Goal: Task Accomplishment & Management: Complete application form

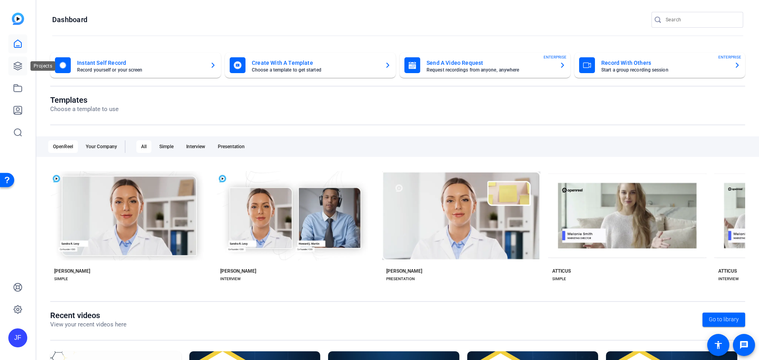
click at [21, 68] on icon at bounding box center [18, 66] width 8 height 8
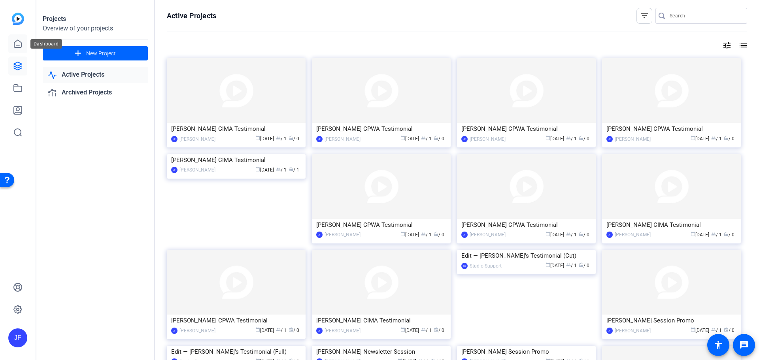
click at [15, 47] on icon at bounding box center [17, 43] width 9 height 9
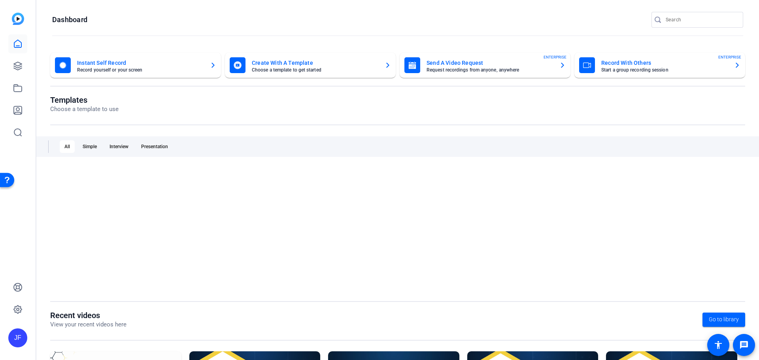
click at [467, 66] on mat-card-title "Send A Video Request" at bounding box center [489, 62] width 126 height 9
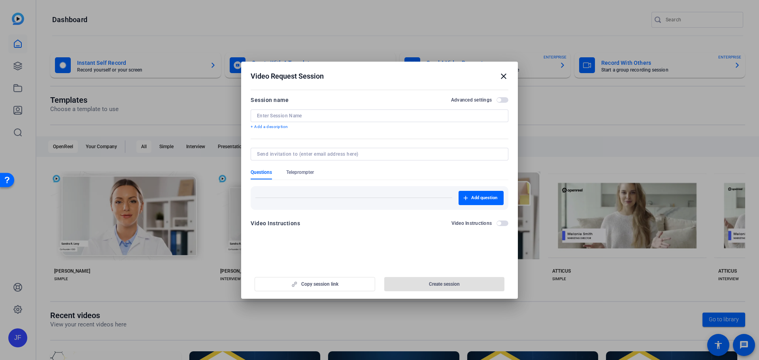
click at [288, 117] on input at bounding box center [379, 116] width 245 height 6
drag, startPoint x: 281, startPoint y: 115, endPoint x: 242, endPoint y: 115, distance: 39.1
click at [242, 115] on mat-dialog-content "Session name Advanced settings Kis Th + Add a description Questions Teleprompte…" at bounding box center [379, 164] width 277 height 154
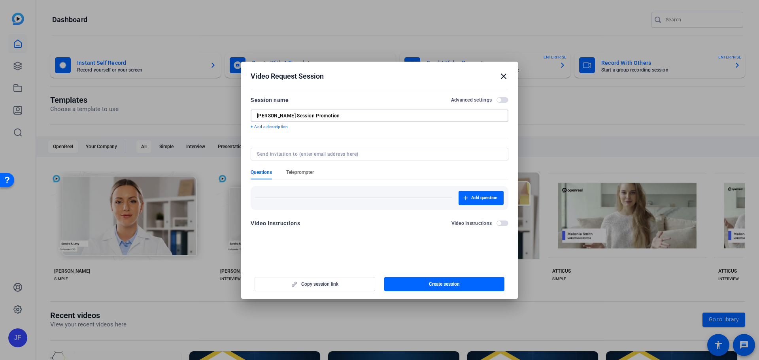
type input "[PERSON_NAME] Session Promotion"
click at [309, 172] on span "Teleprompter" at bounding box center [300, 172] width 28 height 6
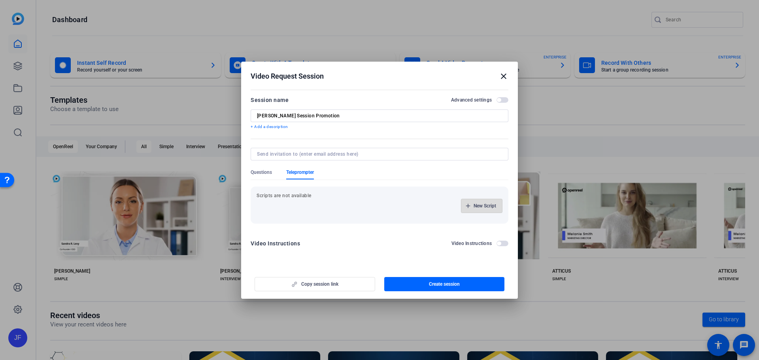
click at [492, 207] on span "New Script" at bounding box center [484, 206] width 23 height 6
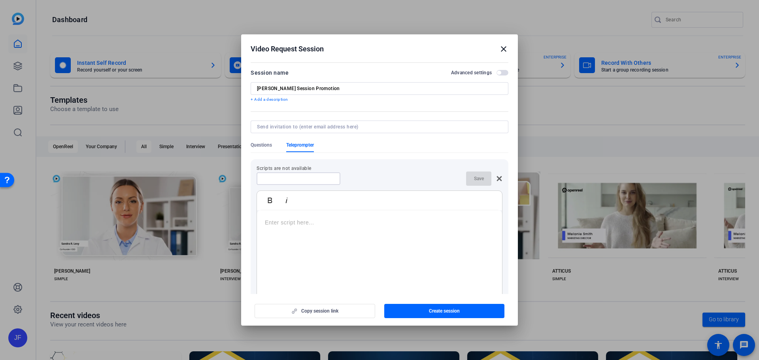
click at [294, 176] on input at bounding box center [298, 178] width 71 height 6
type input "Script"
click at [466, 181] on span "button" at bounding box center [478, 178] width 25 height 19
click at [442, 313] on span "Create session" at bounding box center [444, 311] width 31 height 6
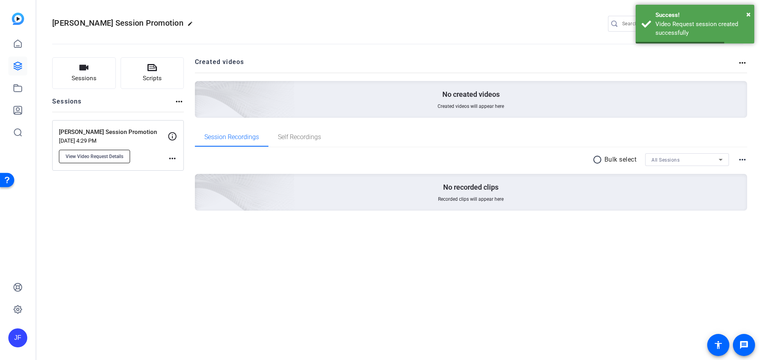
click at [92, 157] on span "View Video Request Details" at bounding box center [95, 156] width 58 height 6
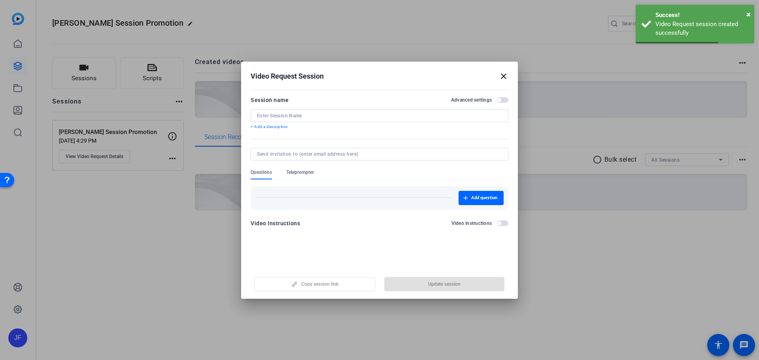
type input "[PERSON_NAME] Session Promotion"
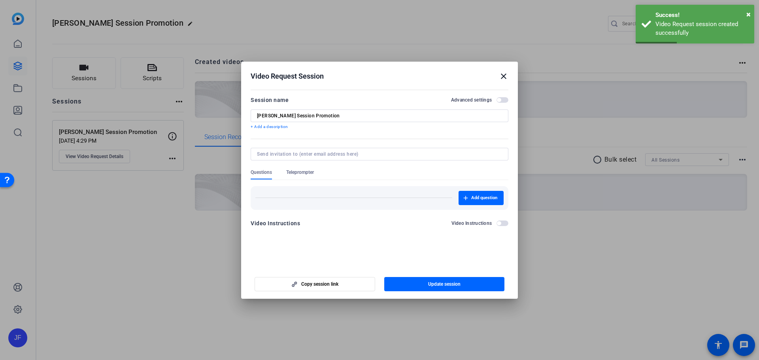
click at [299, 171] on span "Teleprompter" at bounding box center [300, 172] width 28 height 6
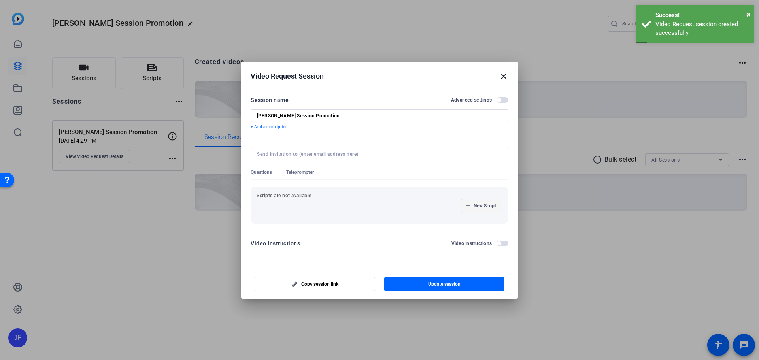
click at [485, 204] on span "New Script" at bounding box center [484, 206] width 23 height 6
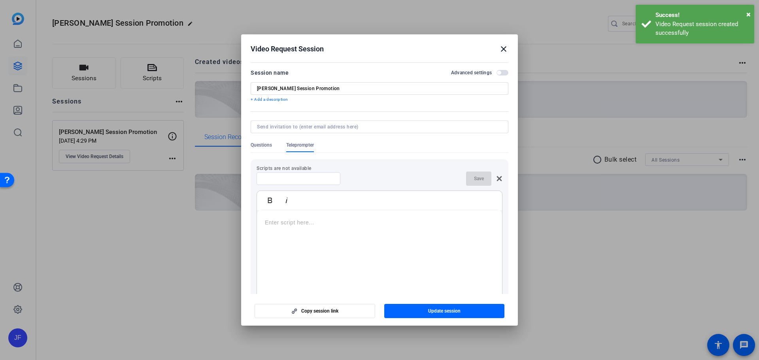
click at [304, 175] on input at bounding box center [298, 178] width 71 height 6
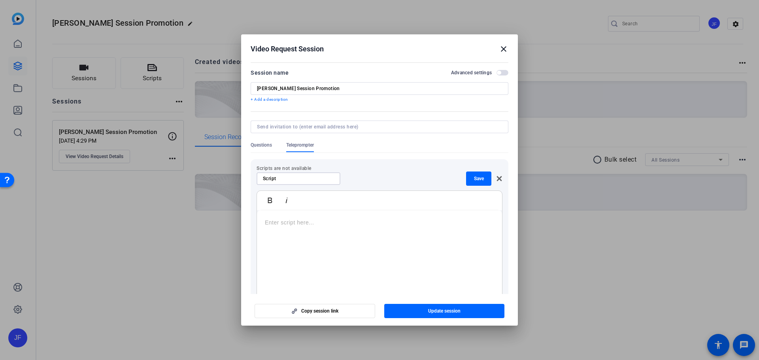
type input "Script"
click at [287, 225] on p at bounding box center [379, 222] width 229 height 9
click at [476, 176] on span "Save" at bounding box center [479, 178] width 10 height 6
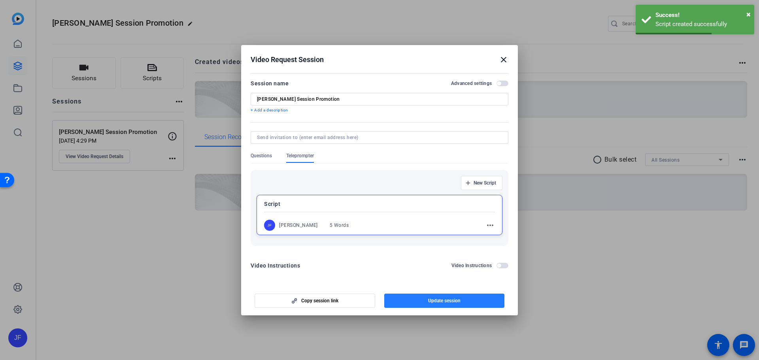
click at [466, 301] on span "button" at bounding box center [444, 300] width 121 height 19
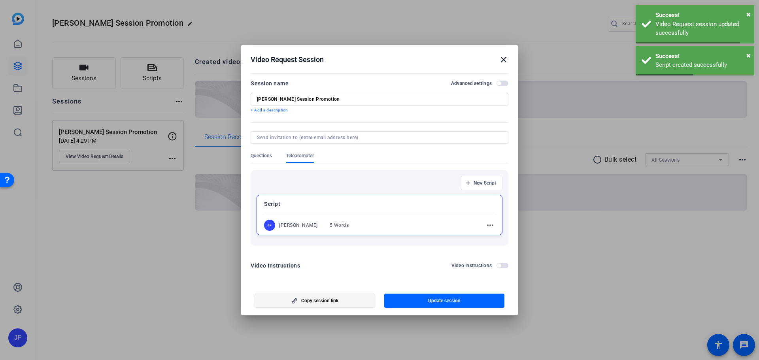
click at [334, 300] on span "Copy session link" at bounding box center [319, 301] width 37 height 6
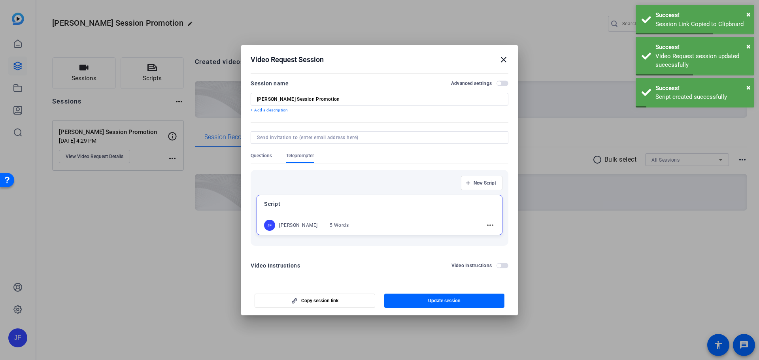
click at [503, 58] on mat-icon "close" at bounding box center [503, 59] width 9 height 9
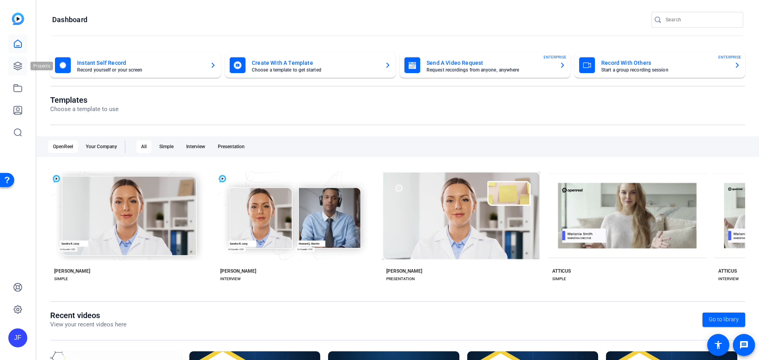
click at [20, 65] on icon at bounding box center [18, 66] width 8 height 8
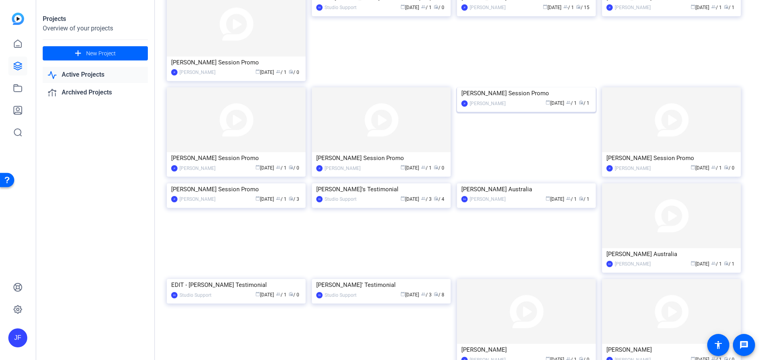
scroll to position [356, 0]
click at [215, 182] on img at bounding box center [236, 182] width 139 height 0
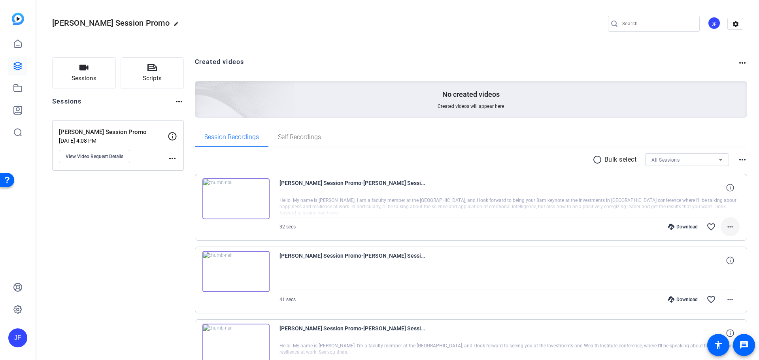
click at [729, 226] on mat-icon "more_horiz" at bounding box center [729, 226] width 9 height 9
click at [715, 261] on span "Download MP4" at bounding box center [705, 262] width 47 height 9
